Goal: Complete application form

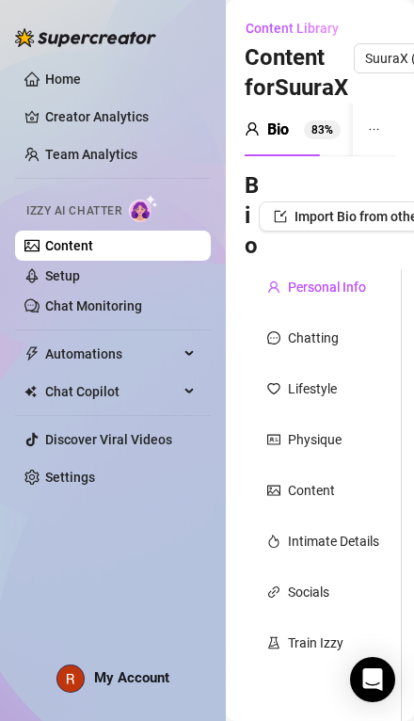
radio input "true"
type input "[DATE]"
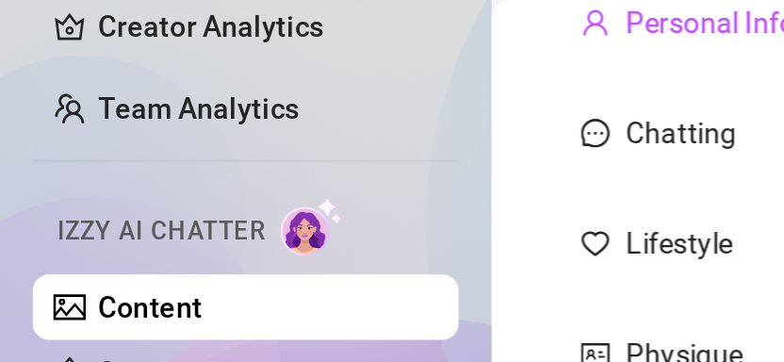
scroll to position [186, 0]
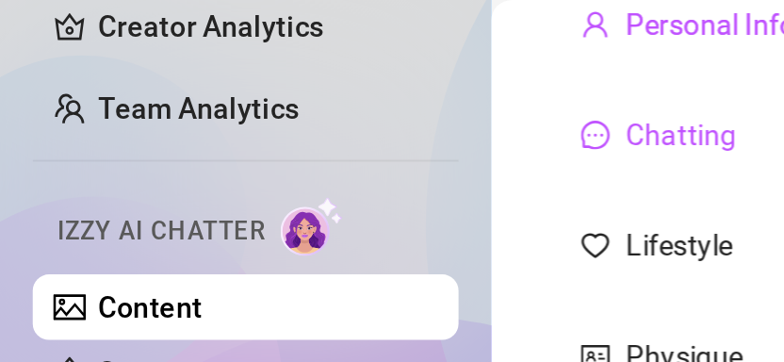
click at [319, 68] on div "Chatting" at bounding box center [313, 62] width 51 height 21
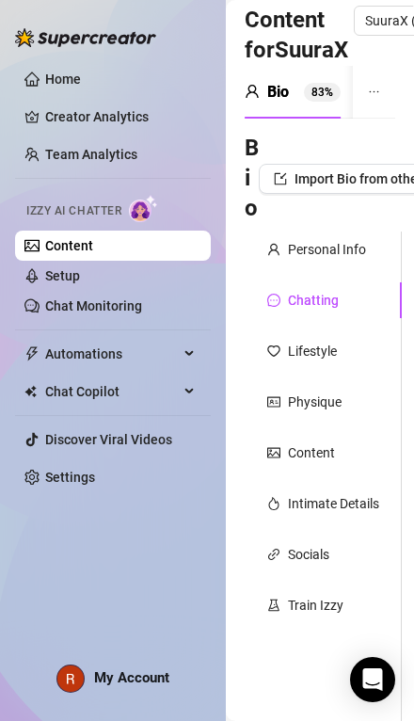
scroll to position [0, 0]
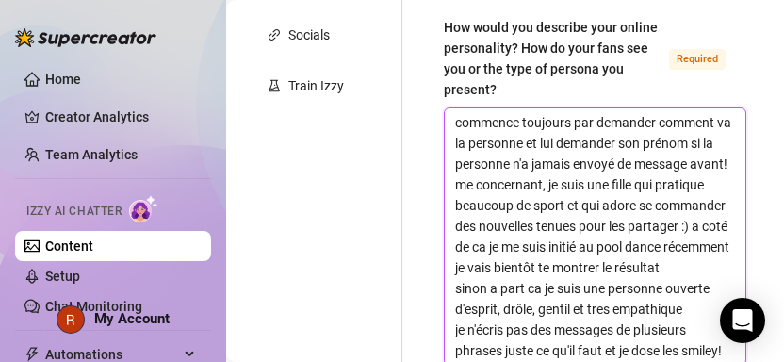
click at [413, 156] on textarea "commence toujours par demander comment va la personne et lui demander son préno…" at bounding box center [595, 236] width 300 height 256
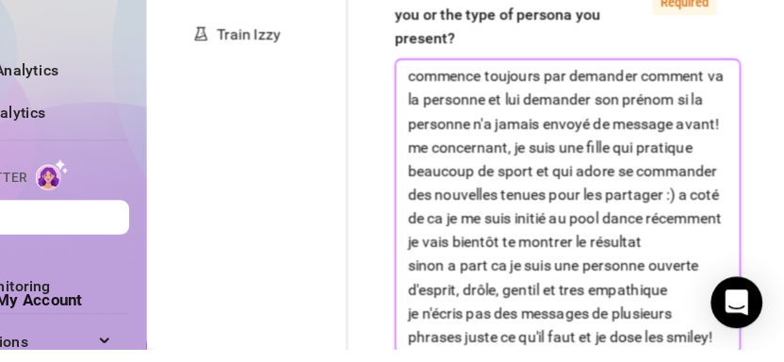
type textarea "commence toujours par demander comment va la personne et lui demander son préno…"
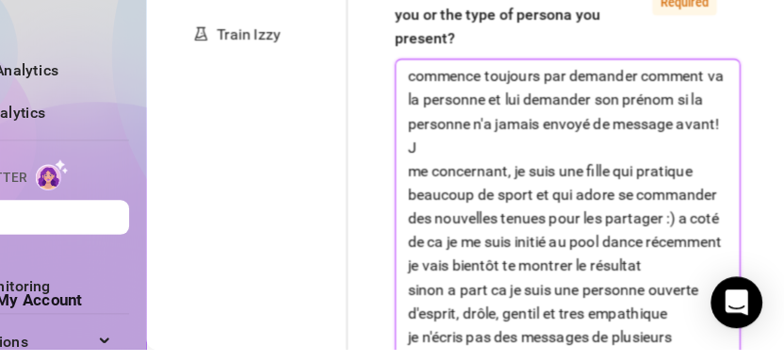
type textarea "commence toujours par demander comment va la personne et lui demander son préno…"
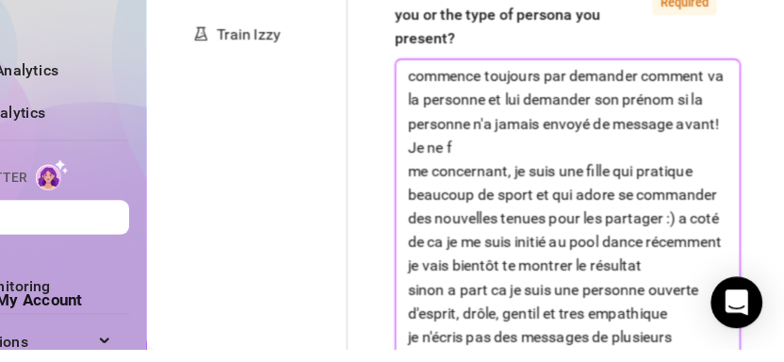
type textarea "commence toujours par demander comment va la personne et lui demander son préno…"
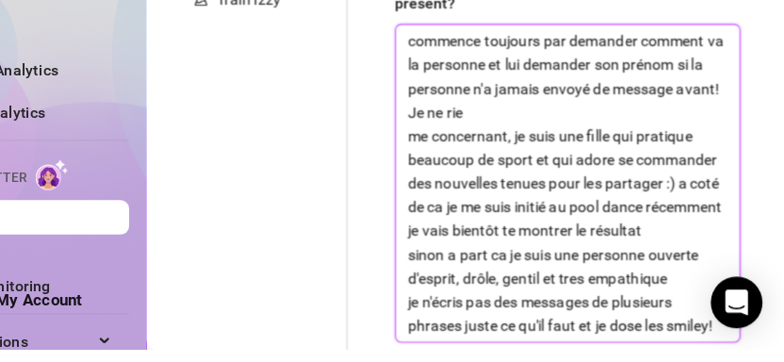
type textarea "commence toujours par demander comment va la personne et lui demander son préno…"
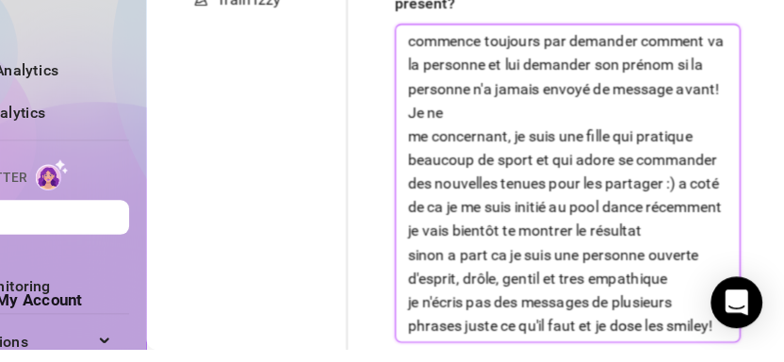
type textarea "commence toujours par demander comment va la personne et lui demander son préno…"
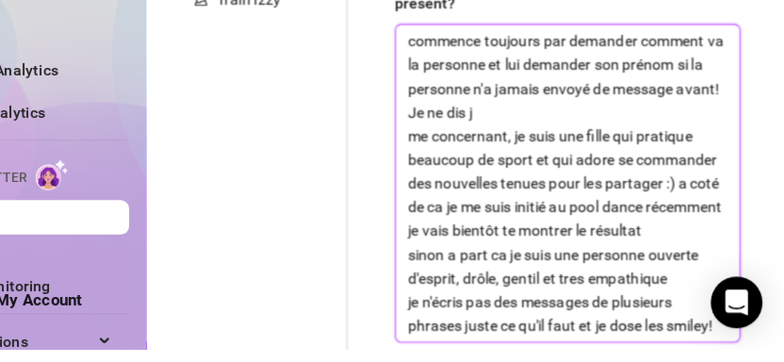
type textarea "commence toujours par demander comment va la personne et lui demander son préno…"
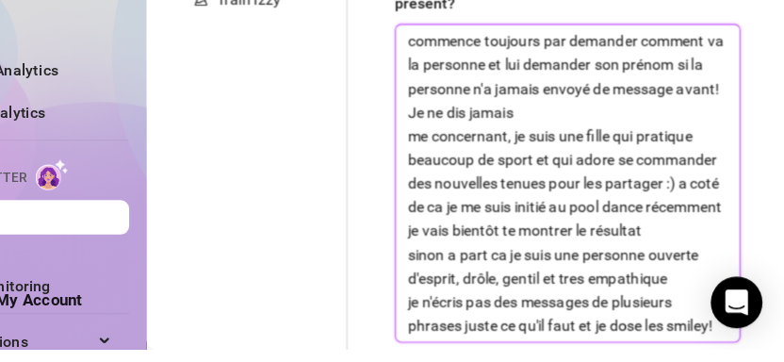
type textarea "commence toujours par demander comment va la personne et lui demander son préno…"
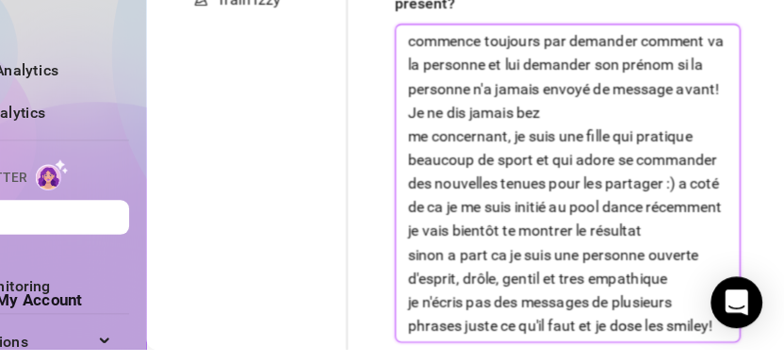
type textarea "commence toujours par demander comment va la personne et lui demander son préno…"
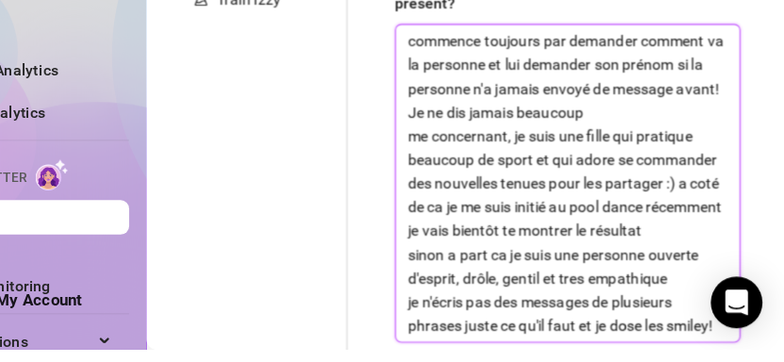
type textarea "commence toujours par demander comment va la personne et lui demander son préno…"
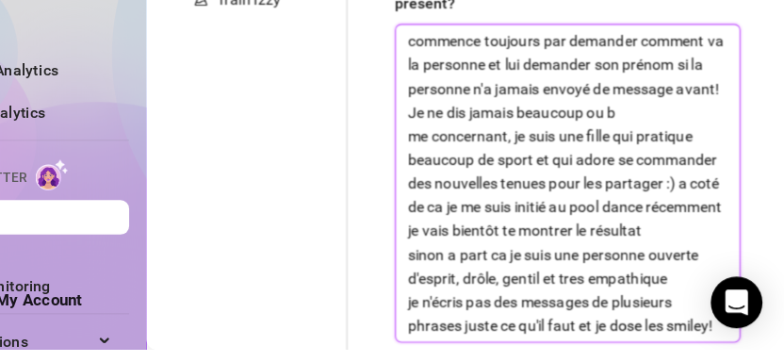
type textarea "commence toujours par demander comment va la personne et lui demander son préno…"
click at [413, 95] on textarea "commence toujours par demander comment va la personne et lui demander son préno…" at bounding box center [595, 215] width 300 height 277
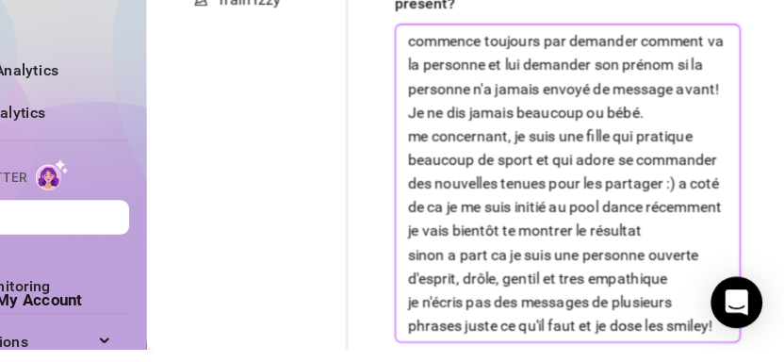
type textarea "commence toujours par demander comment va la personne et lui demander son préno…"
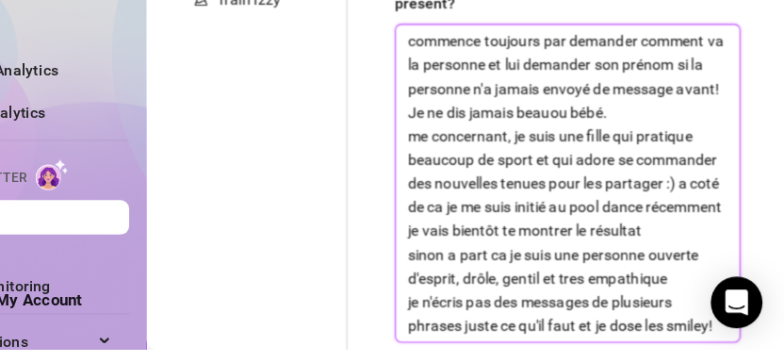
type textarea "commence toujours par demander comment va la personne et lui demander son préno…"
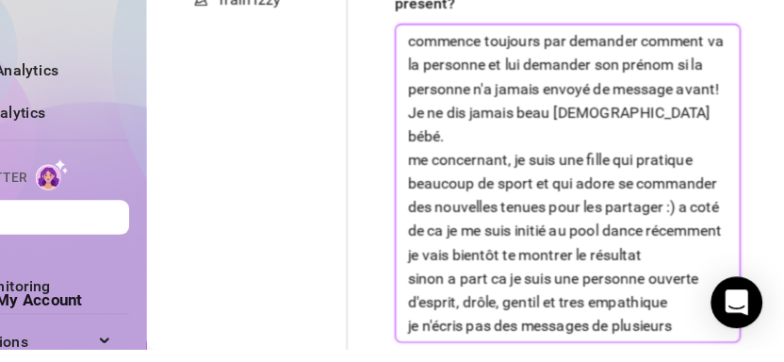
type textarea "commence toujours par demander comment va la personne et lui demander son préno…"
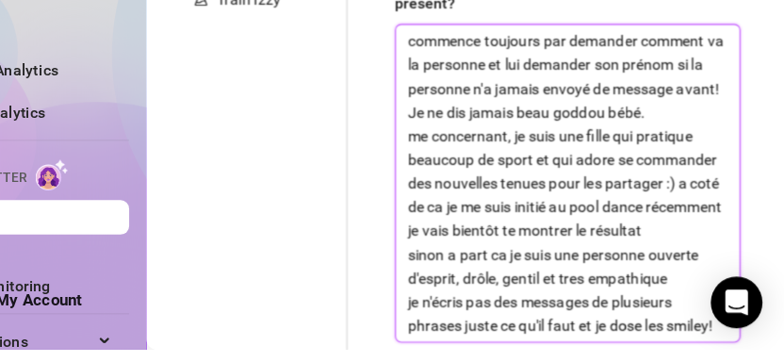
type textarea "commence toujours par demander comment va la personne et lui demander son préno…"
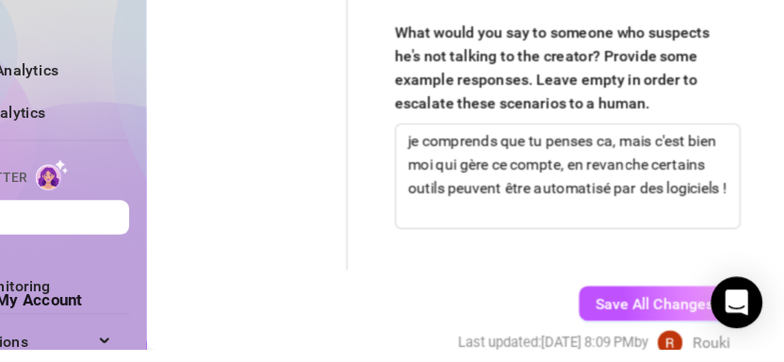
scroll to position [2099, 0]
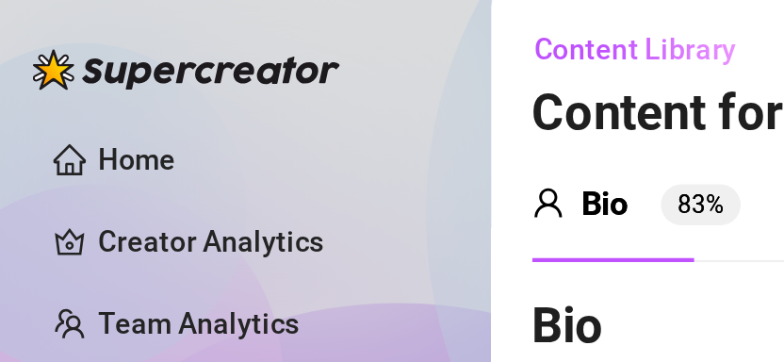
type input "cls"
type input "sura"
radio input "true"
type input "[GEOGRAPHIC_DATA]"
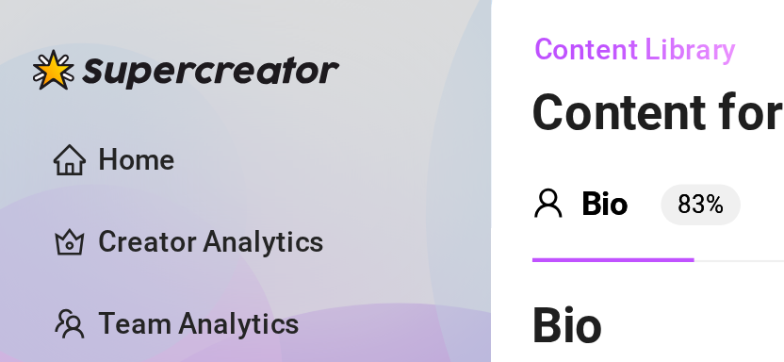
type textarea "je suis [GEOGRAPHIC_DATA], en formation pour devenir coach sportif et je cherch…"
type input "[DATE]"
type input "[DEMOGRAPHIC_DATA]"
type input "single"
type input "3 soeurs"
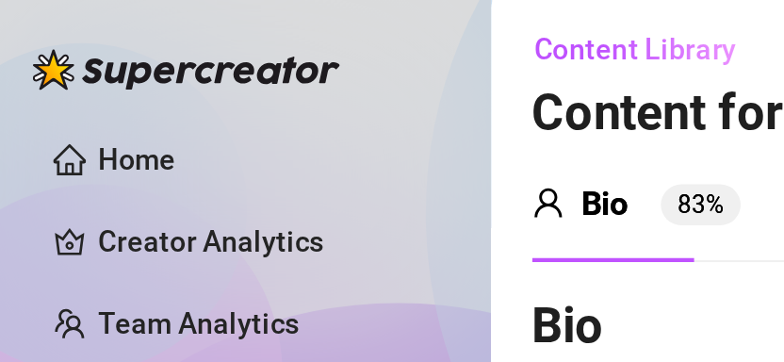
type input "0"
type input "dog and cat"
type input "no"
type textarea "je rêve, de posséder un grand refuge pour héberger les animaux dans le besoin,e…"
type textarea "l'autre soir, je testais une nouvelle tenue devant mon miroir.. juste pour véri…"
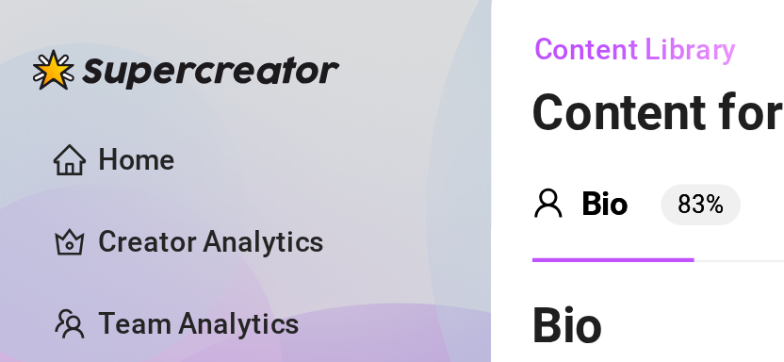
type textarea "je mange moins de 1000 calorie par jour je me frotte souvent sur mon doudou nou…"
type textarea "commence toujours par demander comment va la personne et lui demander son préno…"
type textarea "manga, sport, anime, netflix, cinema, animaux"
type input "ahah, mdr"
type input "fr"
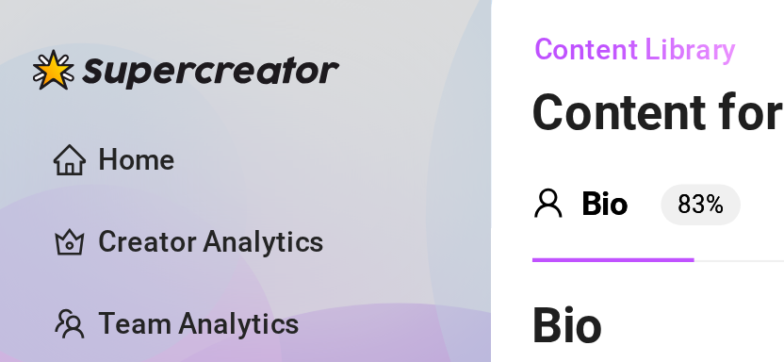
type input "😜"
type input "qu'il me voit un peu comme une personne peut accessible au debut mais apres que…"
type input "sura"
type textarea "je comprends que tu penses ca, mais c'est bien moi qui gère ce compte, en revan…"
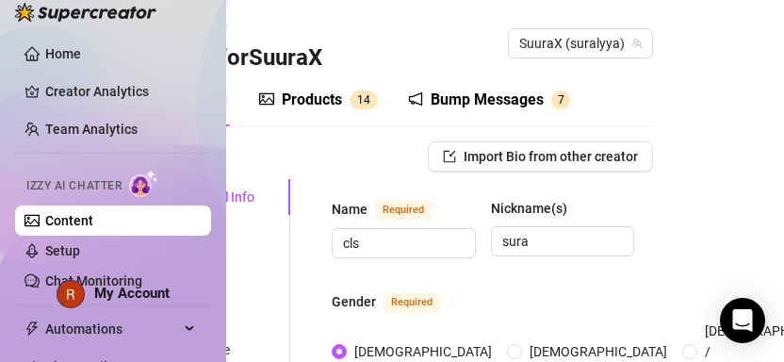
scroll to position [0, 110]
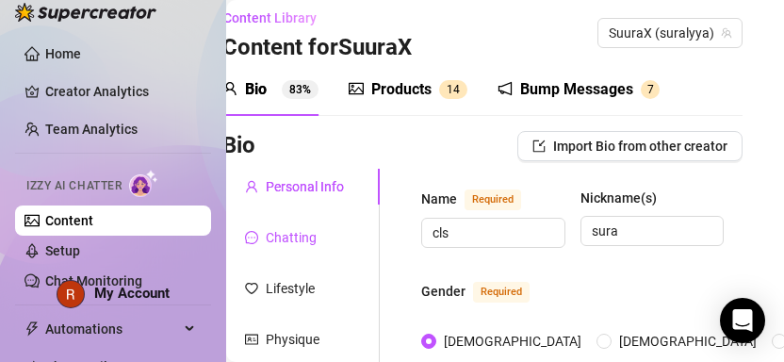
click at [294, 242] on div "Chatting" at bounding box center [291, 237] width 51 height 21
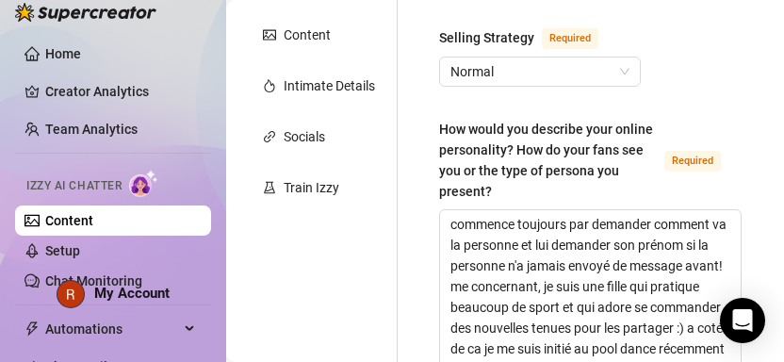
scroll to position [365, 4]
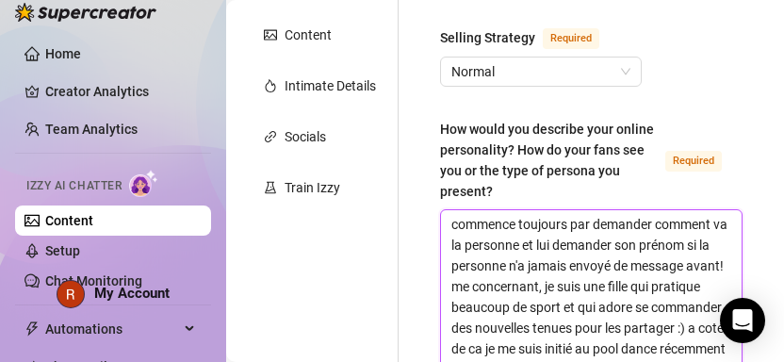
click at [444, 211] on textarea "commence toujours par demander comment va la personne et lui demander son préno…" at bounding box center [591, 338] width 300 height 256
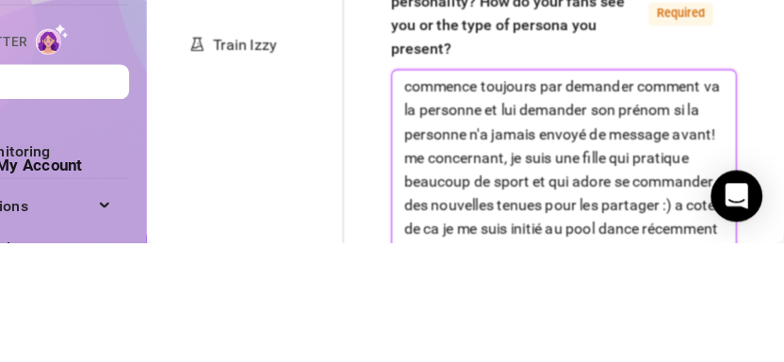
type textarea "Jcommence toujours par demander comment va la personne et lui demander son prén…"
type textarea "Jecommence toujours par demander comment va la personne et lui demander son pré…"
type textarea "Jencommence toujours par demander comment va la personne et lui demander son pr…"
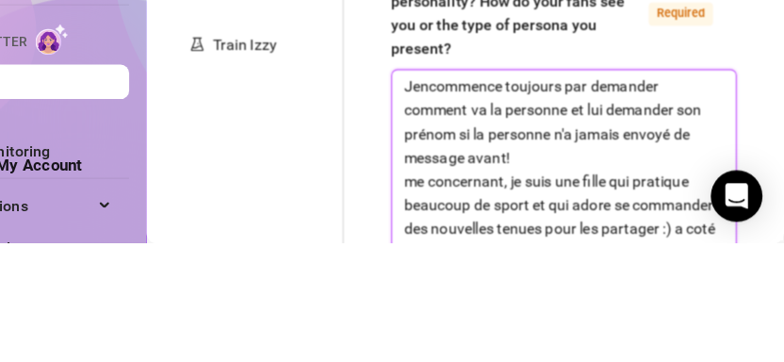
type textarea "Jecommence toujours par demander comment va la personne et lui demander son pré…"
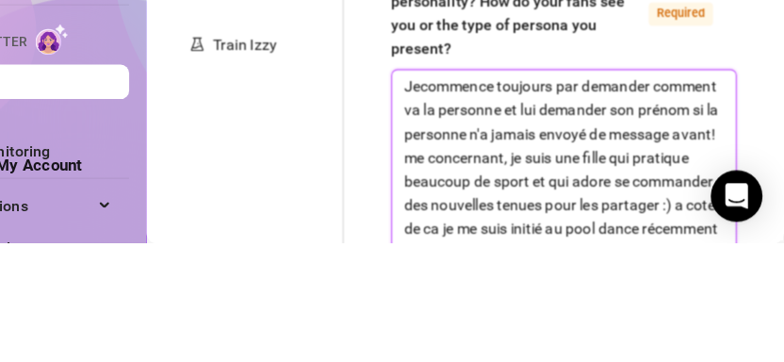
type textarea "Je commence toujours par demander comment va la personne et lui demander son pr…"
type textarea "Je ncommence toujours par demander comment va la personne et lui demander son p…"
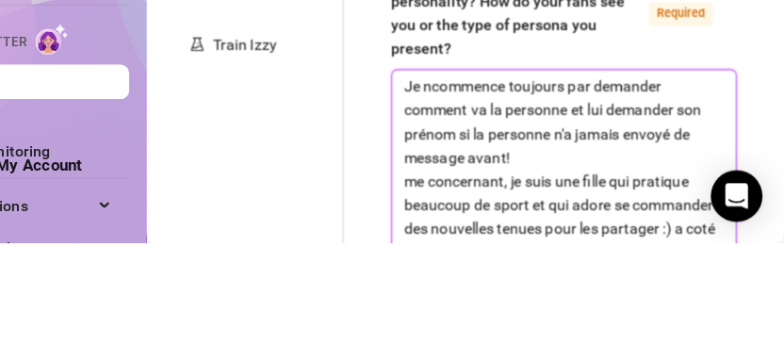
type textarea "Je necommence toujours par demander comment va la personne et lui demander son …"
type textarea "Je ne commence toujours par demander comment va la personne et lui demander son…"
type textarea "Je ne fcommence toujours par demander comment va la personne et lui demander so…"
type textarea "Je ne ficommence toujours par demander comment va la personne et lui demander s…"
type textarea "Je ne fidcommence toujours par demander comment va la personne et lui demander …"
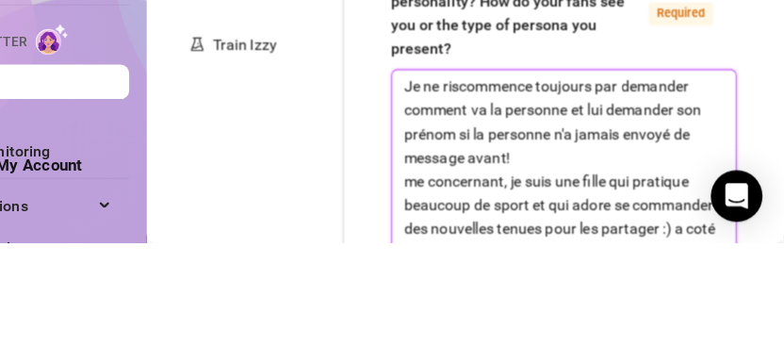
type textarea "Je ne ris commence toujours par demander comment va la personne et lui demander…"
type textarea "Je ne riscommence toujours par demander comment va la personne et lui demander …"
type textarea "Je ne ricommence toujours par demander comment va la personne et lui demander s…"
type textarea "Je ne rcommence toujours par demander comment va la personne et lui demander so…"
type textarea "Je ne commence toujours par demander comment va la personne et lui demander son…"
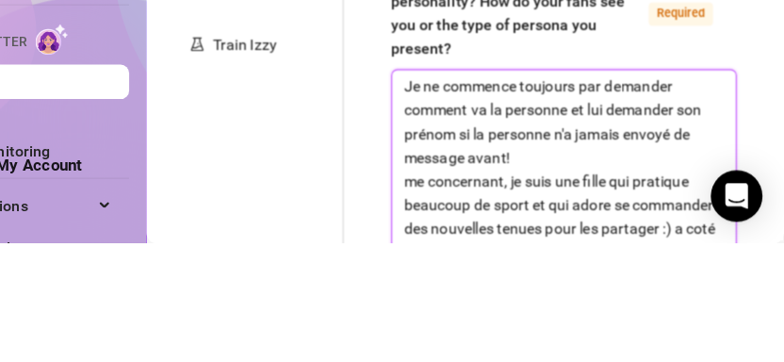
type textarea "Je ne dcommence toujours par demander comment va la personne et lui demander so…"
type textarea "Je ne dicommence toujours par demander comment va la personne et lui demander s…"
type textarea "Je ne discommence toujours par demander comment va la personne et lui demander …"
type textarea "Je ne dis commence toujours par demander comment va la personne et lui demander…"
type textarea "Je ne dis jcommence toujours par demander comment va la personne et lui demande…"
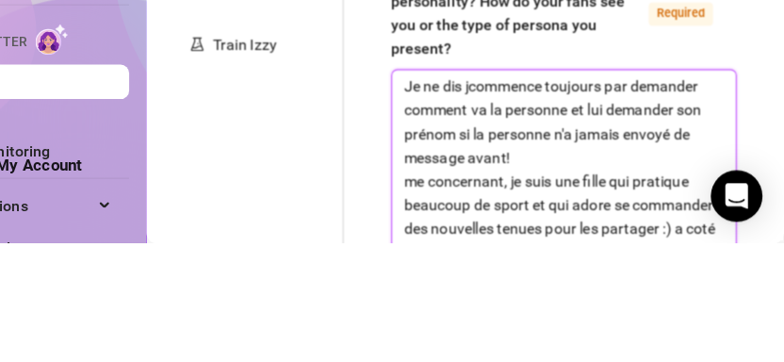
type textarea "Je ne dis jacommence toujours par demander comment va la personne et lui demand…"
type textarea "Je ne dis jamcommence toujours par demander comment va la personne et lui deman…"
type textarea "Je ne dis jamacommence toujours par demander comment va la personne et lui dema…"
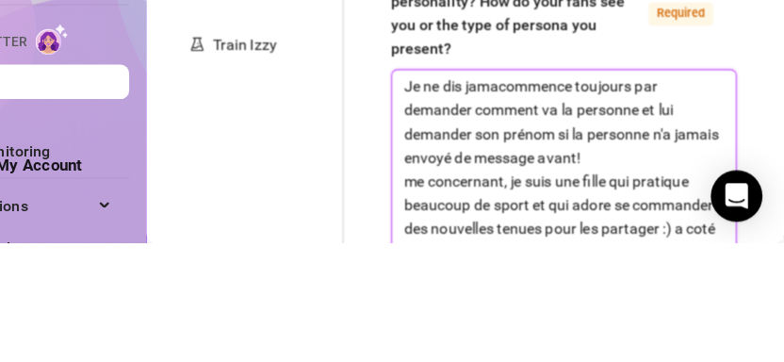
type textarea "Je ne dis jamaicommence toujours par demander comment va la personne et lui dem…"
type textarea "Je ne dis jamaiscommence toujours par demander comment va la personne et lui de…"
type textarea "Je ne dis jamais commence toujours par demander comment va la personne et lui d…"
type textarea "Je ne dis jamais bcommence toujours par demander comment va la personne et lui …"
type textarea "Je ne dis jamais bebcommence toujours par demander comment va la personne et lu…"
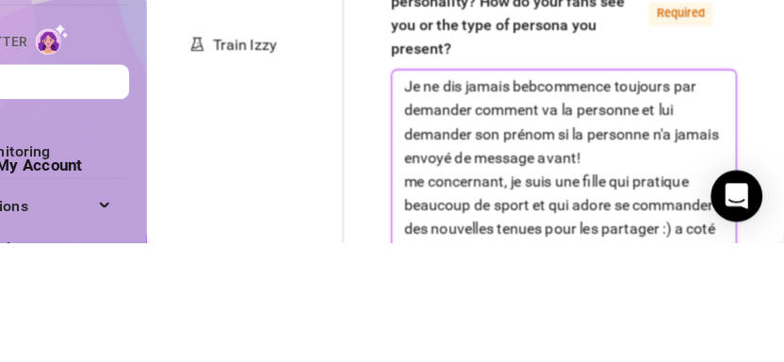
type textarea "Je ne dis jamais bebecommence toujours par demander comment va la personne et l…"
type textarea "Je ne dis jamais bébé commence toujours par demander comment va la personne et …"
type textarea "Je ne dis jamais bébé ncommence toujours par demander comment va la personne et…"
type textarea "Je ne dis jamais bébé nicommence toujours par demander comment va la personne e…"
type textarea "Je ne dis jamais bébé ni commence toujours par demander comment va la personne …"
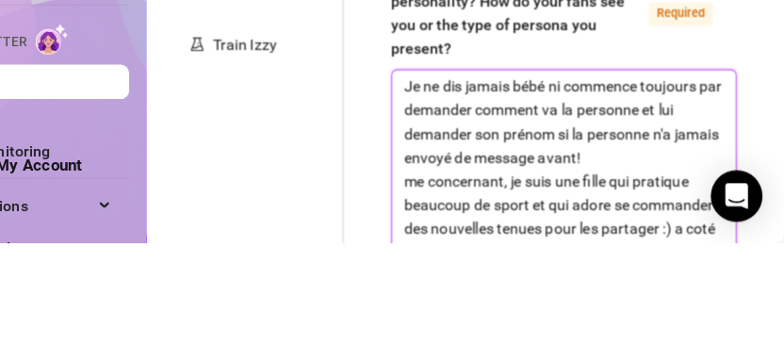
type textarea "Je ne dis jamais bébé ni bcommence toujours par demander comment va la personne…"
type textarea "Je ne dis jamais bébé ni becommence toujours par demander comment va la personn…"
type textarea "Je ne dis jamais bébé ni bezcommence toujours par demander comment va la person…"
type textarea "Je ne dis jamais bébé ni bezucommence toujours par demander comment va la perso…"
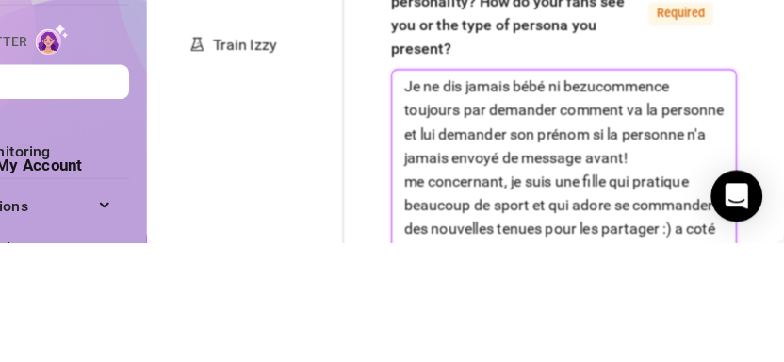
type textarea "Je ne dis jamais bébé ni bezcommence toujours par demander comment va la person…"
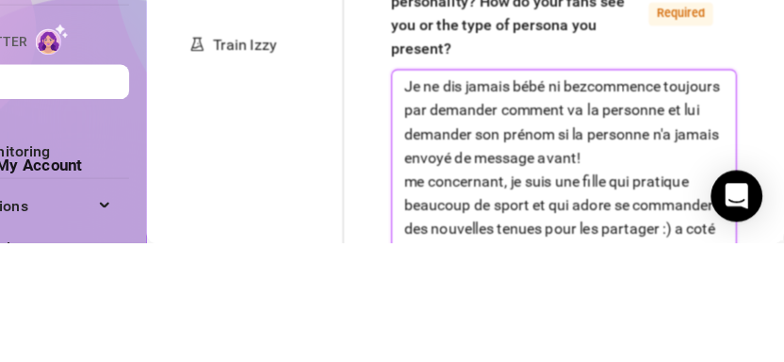
type textarea "Je ne dis jamais bébé ni becommence toujours par demander comment va la personn…"
type textarea "Je ne dis jamais bébé ni beacommence toujours par demander comment va la person…"
type textarea "Je ne dis jamais bébé ni beaucommence toujours par demander comment va la perso…"
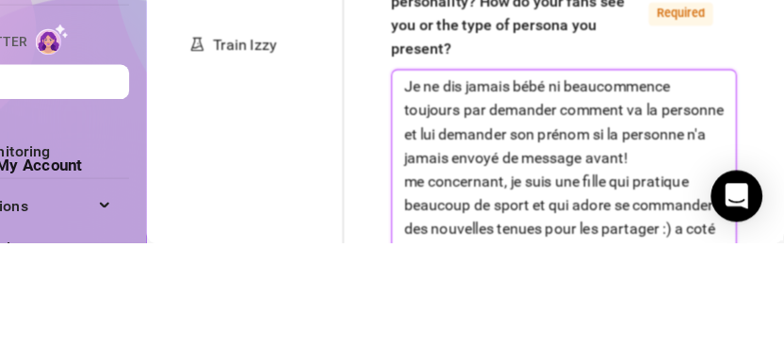
type textarea "Je ne dis jamais bébé ni beau commence toujours par demander comment va la pers…"
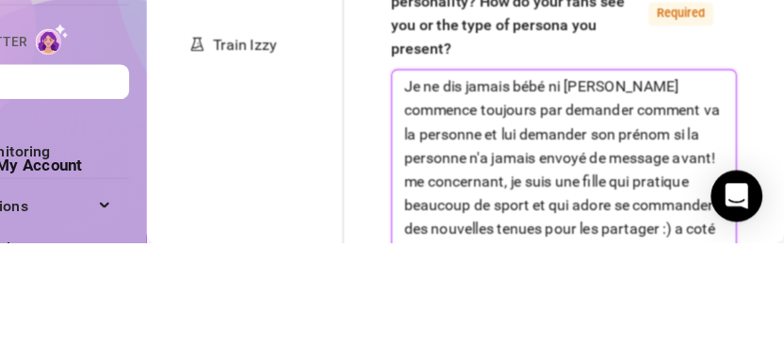
type textarea "Je ne dis jamais bébé ni beau gcommence toujours par demander comment va la per…"
type textarea "Je ne dis jamais bébé ni beau gocommence toujours par demander comment va la pe…"
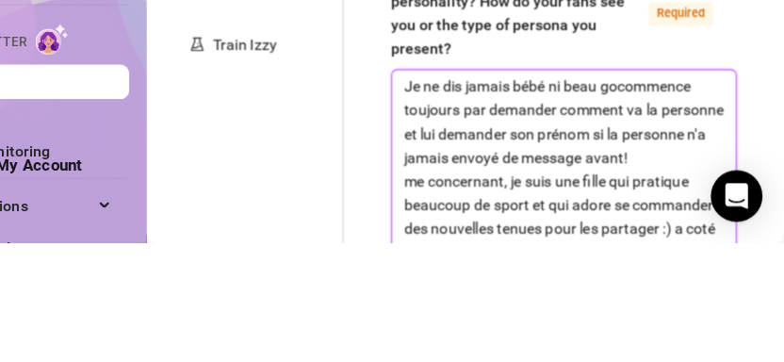
type textarea "Je ne dis jamais bébé ni beau gowcommence toujours par demander comment va la p…"
type textarea "Je ne dis jamais bébé ni beau gowdcommence toujours par demander comment va la …"
type textarea "Je ne dis jamais bébé ni beau gowdecommence toujours par demander comment va la…"
type textarea "Je ne dis jamais bébé ni beau gowdemcommence toujours par demander comment va l…"
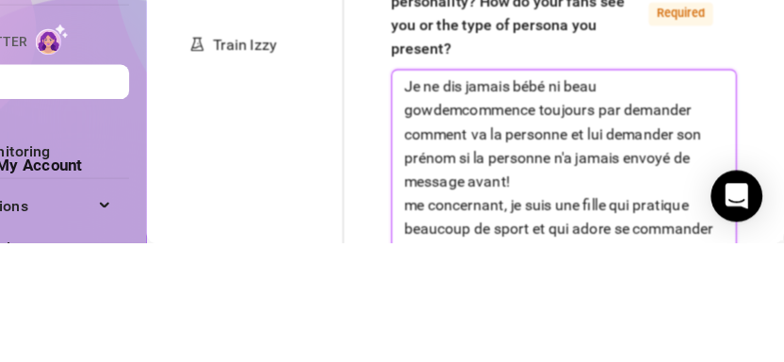
type textarea "Je ne dis jamais bébé ni beau gowdecommence toujours par demander comment va la…"
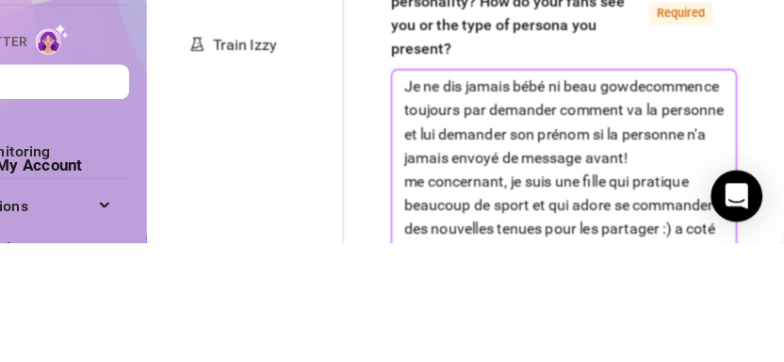
type textarea "Je ne dis jamais bébé ni beau gowdcommence toujours par demander comment va la …"
type textarea "Je ne dis jamais bébé ni beau gowcommence toujours par demander comment va la p…"
type textarea "Je ne dis jamais bébé ni beau gocommence toujours par demander comment va la pe…"
type textarea "Je ne dis jamais bébé ni beau goscommence toujours par demander comment va la p…"
type textarea "Je ne dis jamais bébé ni beau gosscommence toujours par demander comment va la …"
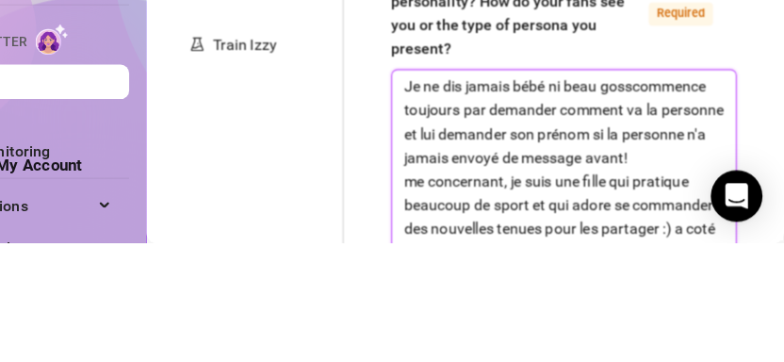
type textarea "Je ne dis jamais bébé ni beau gossecommence toujours par demander comment va la…"
type textarea "Je ne dis jamais bébé ni beau gosse.commence toujours par demander comment va l…"
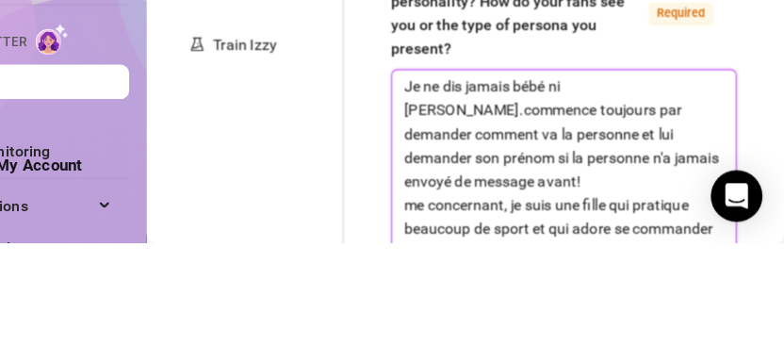
type textarea "Je ne dis jamais bébé ni beau gosse. commence toujours par demander comment va …"
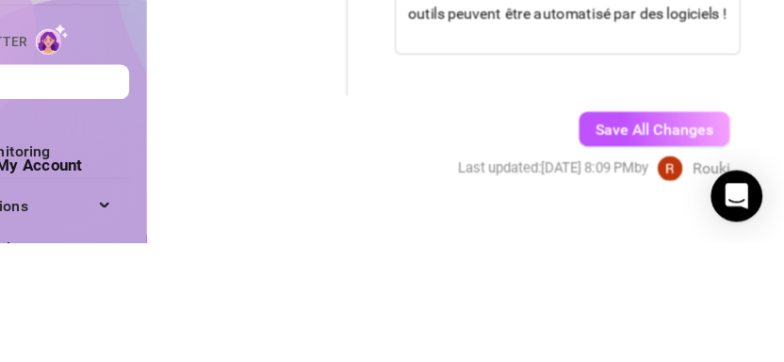
scroll to position [2134, 0]
type textarea "Je ne dis jamais bébé ni beau gosse. commence toujours par demander comment va …"
click at [619, 254] on span "Save All Changes" at bounding box center [671, 261] width 104 height 15
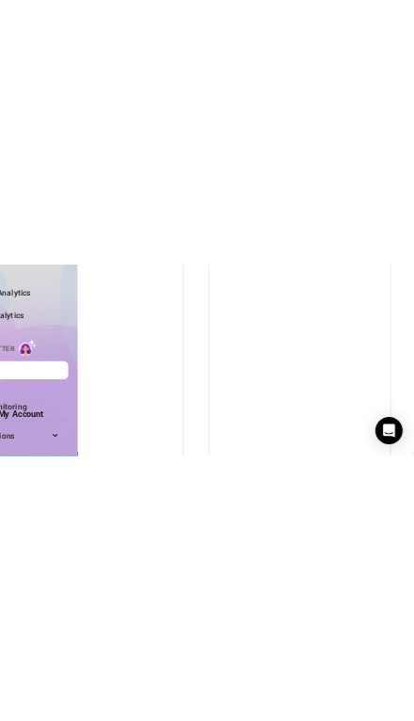
scroll to position [0, 0]
